Goal: Transaction & Acquisition: Purchase product/service

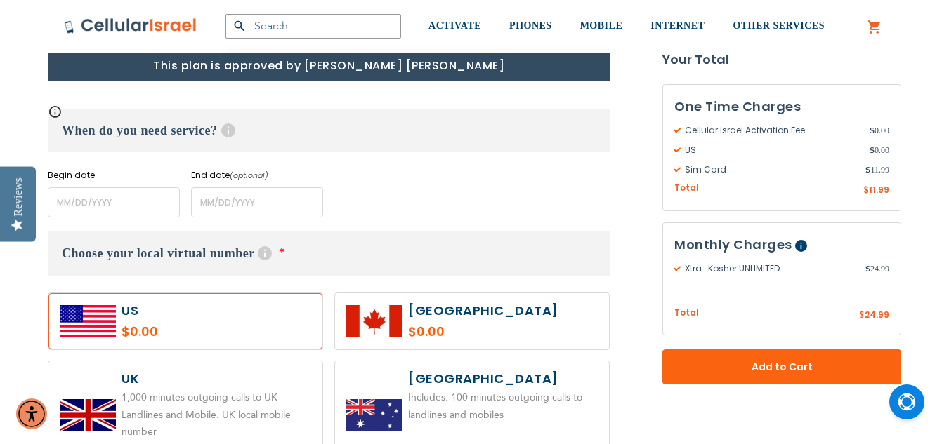
scroll to position [612, 0]
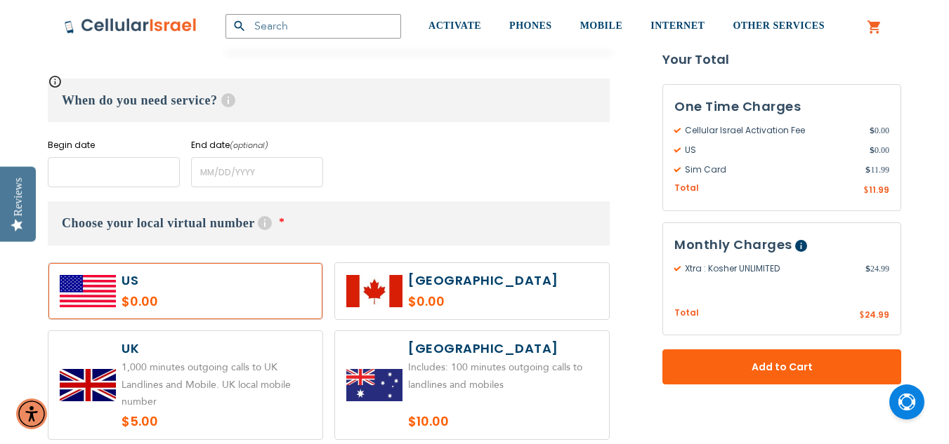
click at [99, 176] on input "name" at bounding box center [114, 172] width 132 height 30
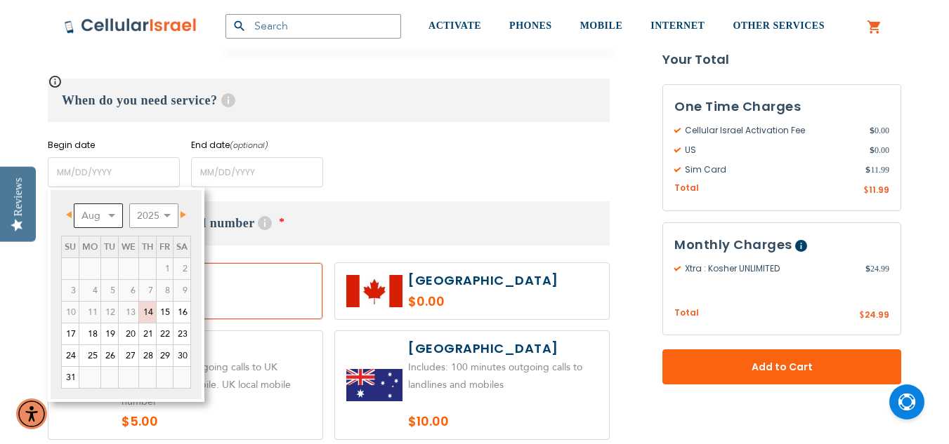
click at [112, 215] on select "Aug Sep Oct Nov Dec" at bounding box center [98, 216] width 49 height 25
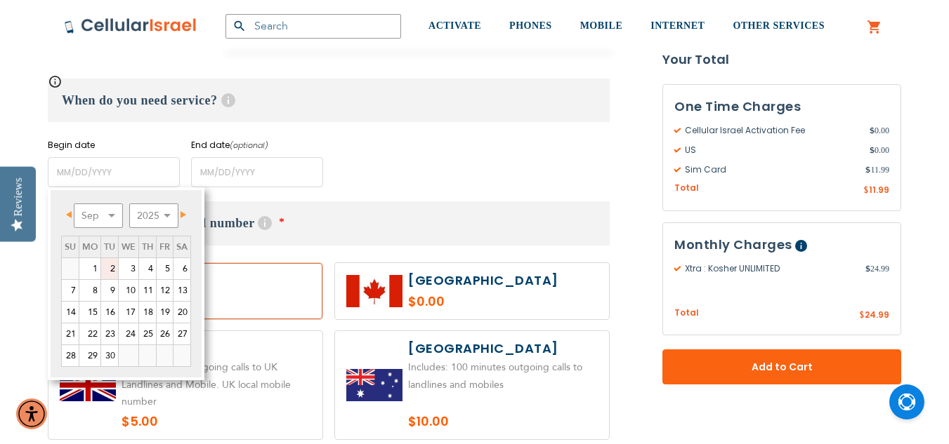
click at [114, 267] on link "2" at bounding box center [109, 268] width 17 height 21
type input "[DATE]"
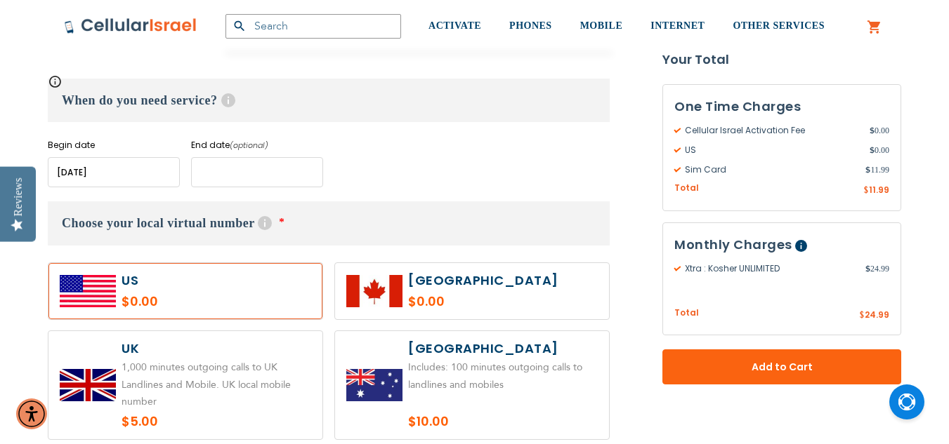
click at [230, 170] on input "name" at bounding box center [257, 172] width 132 height 30
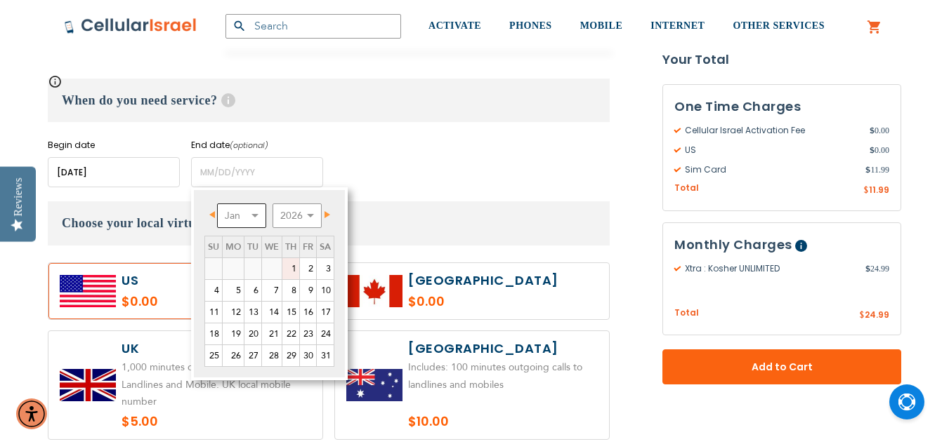
click at [248, 218] on select "Jan Feb Mar Apr May Jun [DATE] Aug Sep Oct Nov Dec" at bounding box center [241, 216] width 49 height 25
click at [315, 220] on select "2026 2027 2028 2029 2030 2031 2032 2033 2034 2035 2036" at bounding box center [296, 216] width 49 height 25
click at [269, 293] on link "10" at bounding box center [272, 290] width 20 height 21
type input "[DATE]"
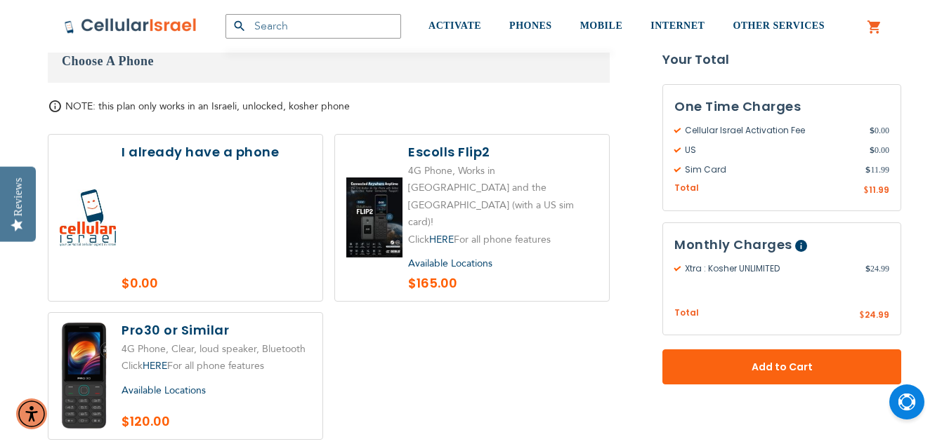
scroll to position [1630, 0]
click at [199, 172] on label at bounding box center [185, 217] width 274 height 166
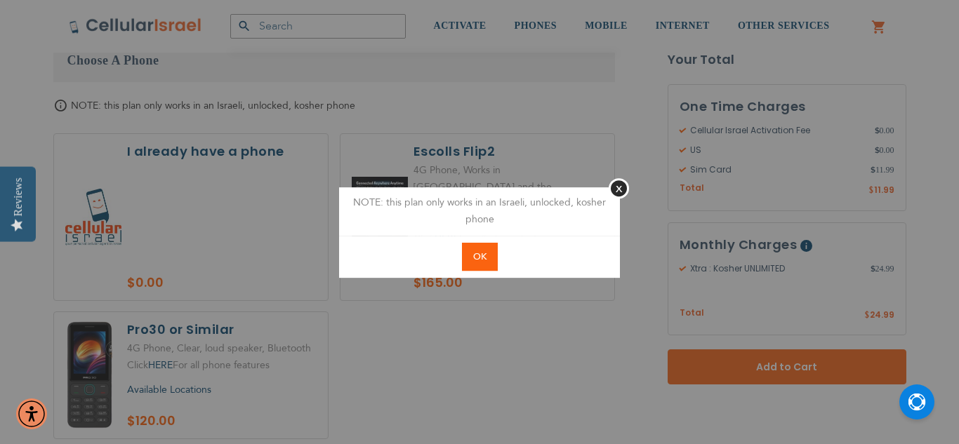
click at [481, 257] on span "OK" at bounding box center [479, 257] width 13 height 13
radio input "true"
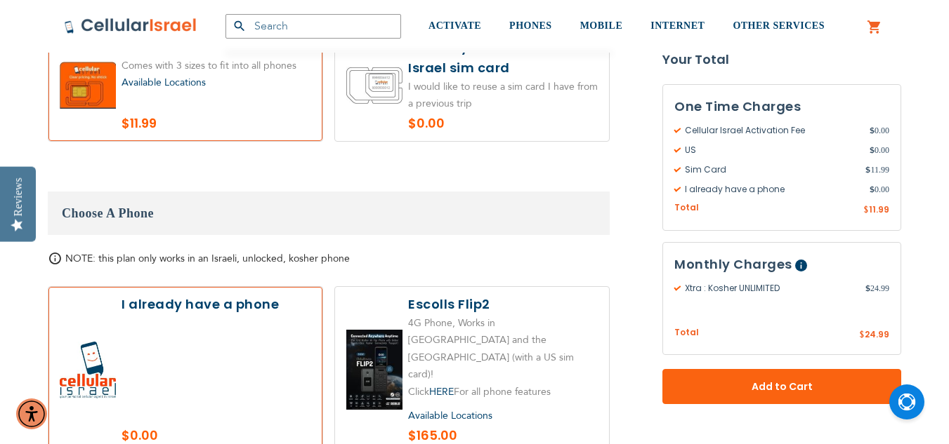
scroll to position [1477, 0]
click at [468, 75] on label at bounding box center [472, 85] width 274 height 112
radio input "true"
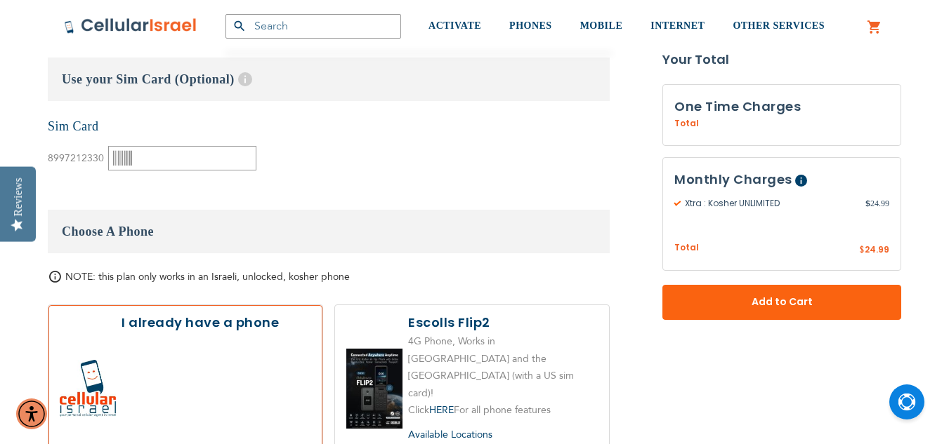
scroll to position [1612, 0]
click at [127, 148] on icon at bounding box center [122, 157] width 19 height 19
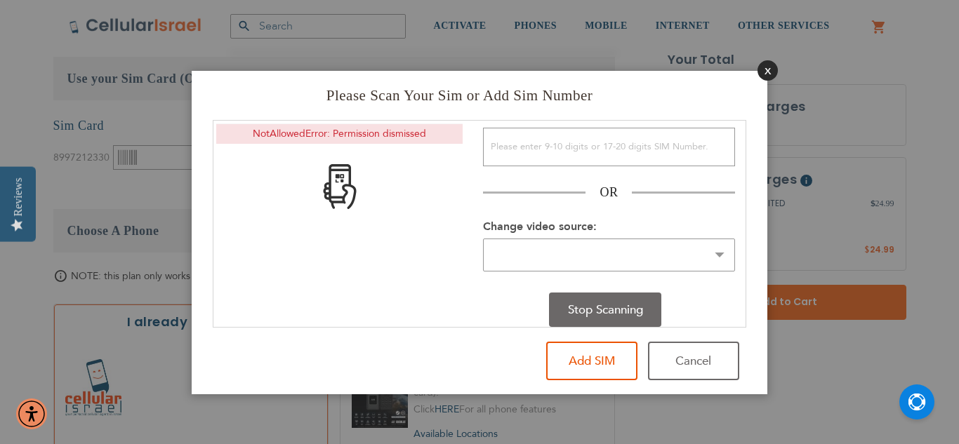
click at [767, 75] on button "Close" at bounding box center [768, 70] width 20 height 20
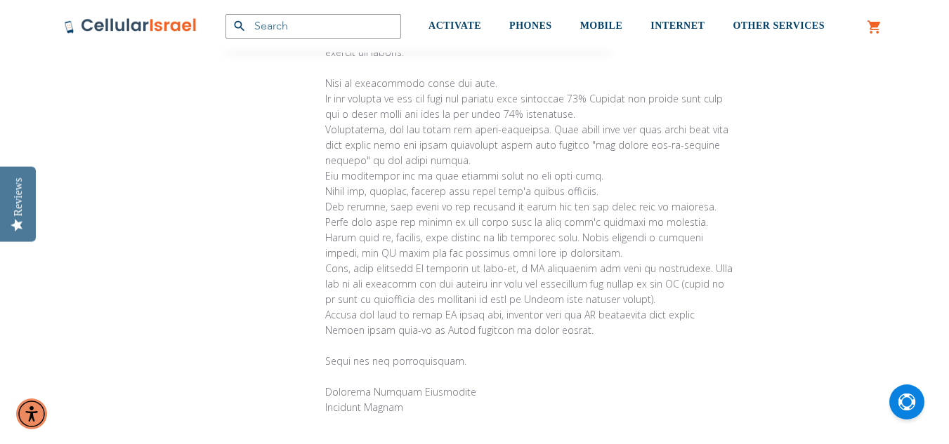
scroll to position [4374, 0]
